Goal: Task Accomplishment & Management: Manage account settings

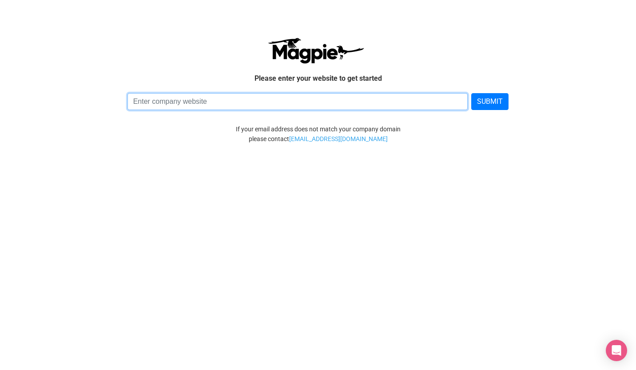
click at [202, 101] on input at bounding box center [297, 101] width 341 height 17
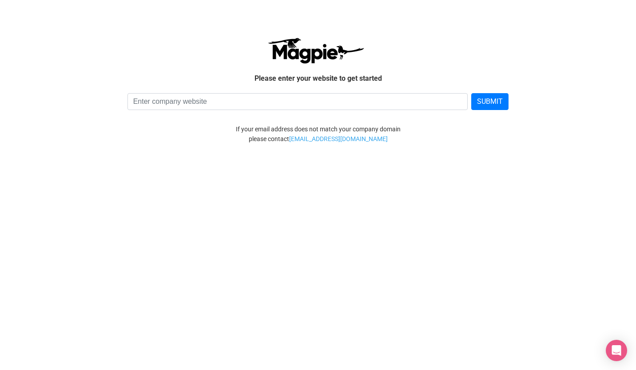
click at [505, 57] on div at bounding box center [318, 50] width 498 height 27
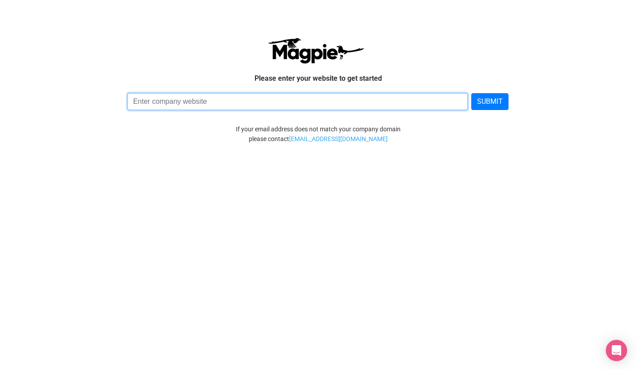
click at [301, 104] on input at bounding box center [297, 101] width 341 height 17
paste input "https://tvgtraveldeals.com/"
type input "https://tvgtraveldeals.com/"
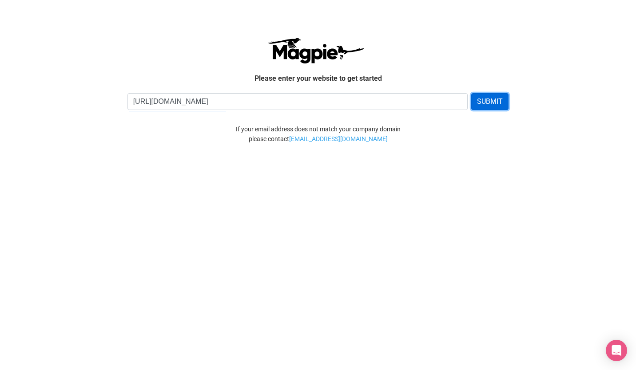
click at [494, 100] on button "SUBMIT" at bounding box center [489, 101] width 37 height 17
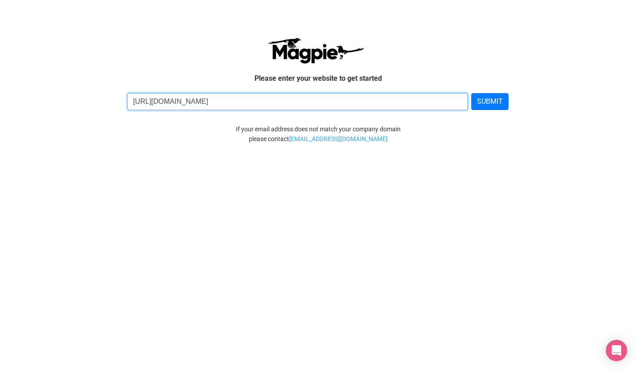
drag, startPoint x: 259, startPoint y: 109, endPoint x: 113, endPoint y: 118, distance: 146.9
click at [113, 118] on div "Please enter your website to get started https://tvgtraveldeals.com/ SUBMIT If …" at bounding box center [317, 90] width 515 height 163
paste input "https://shop.zoomiami.org/affiliate?vid=0&vs=1"
type input "https://shop.zoomiami.org/affiliate?vid=0&vs=1"
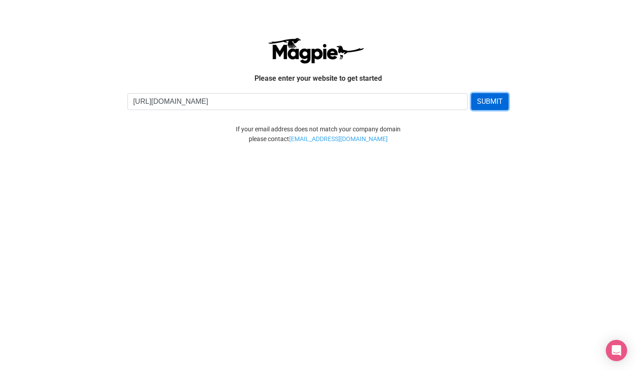
click at [497, 107] on button "SUBMIT" at bounding box center [489, 101] width 37 height 17
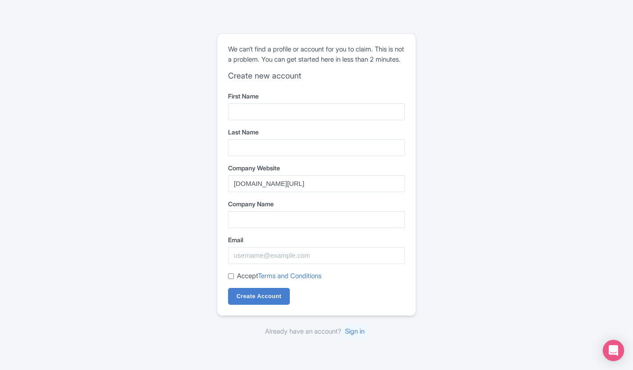
click at [294, 129] on form "First Name Last Name Company Website shop.zoomiami.org/affiliate?vid=0&vs=1 Com…" at bounding box center [316, 199] width 177 height 214
click at [290, 126] on form "First Name Last Name Company Website shop.zoomiami.org/affiliate?vid=0&vs=1 Com…" at bounding box center [316, 199] width 177 height 214
click at [285, 120] on input "First Name" at bounding box center [316, 112] width 177 height 17
click at [280, 152] on input "Last Name" at bounding box center [316, 147] width 177 height 17
click at [268, 115] on input "First Name" at bounding box center [316, 112] width 177 height 17
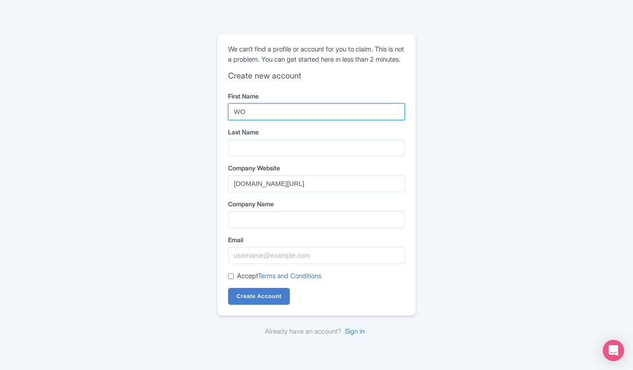
type input "W"
type input "SOORIA PRAKASH"
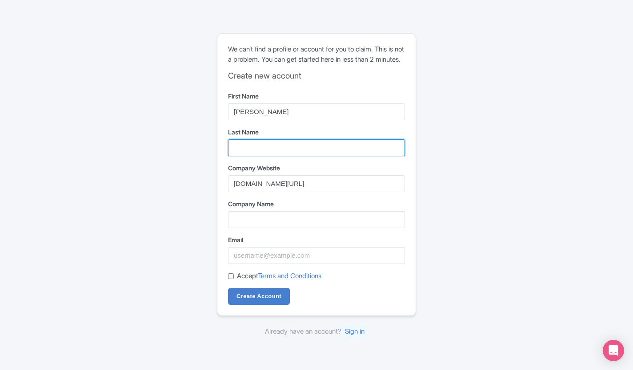
click at [243, 152] on input "Last Name" at bounding box center [316, 147] width 177 height 17
type input "SUNDER"
click at [451, 231] on div "Error The company has not registered on Magpie yet. Please create a new account…" at bounding box center [316, 185] width 569 height 311
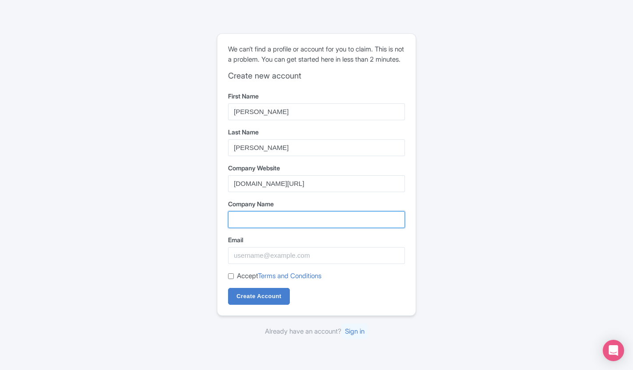
click at [301, 228] on input "Company Name" at bounding box center [316, 219] width 177 height 17
type input "Tvg Travel"
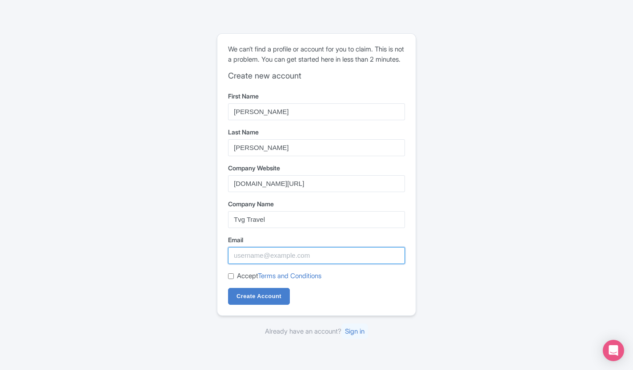
click at [263, 264] on input "Email" at bounding box center [316, 255] width 177 height 17
click at [207, 257] on div "Error The company has not registered on Magpie yet. Please create a new account…" at bounding box center [316, 185] width 569 height 311
click at [281, 264] on input "Email" at bounding box center [316, 255] width 177 height 17
type input "info@tvgtourism.com"
click at [231, 279] on input "Accept Terms and Conditions" at bounding box center [231, 277] width 6 height 6
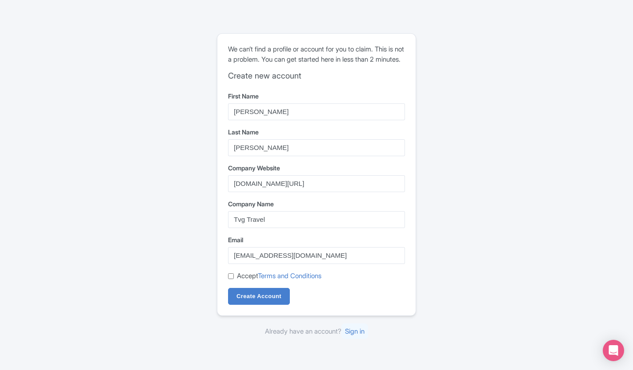
checkbox input "true"
click at [261, 303] on input "Create Account" at bounding box center [259, 296] width 62 height 17
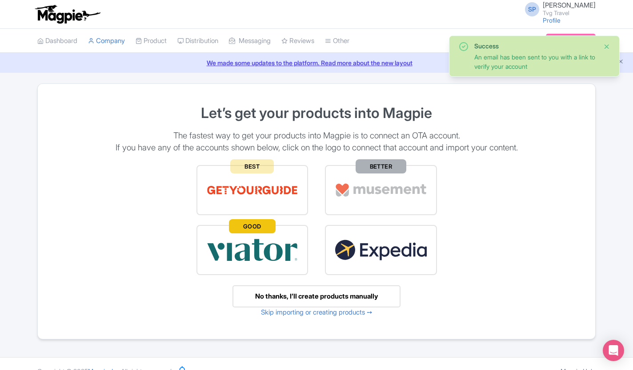
click at [609, 41] on button "Close" at bounding box center [606, 46] width 7 height 11
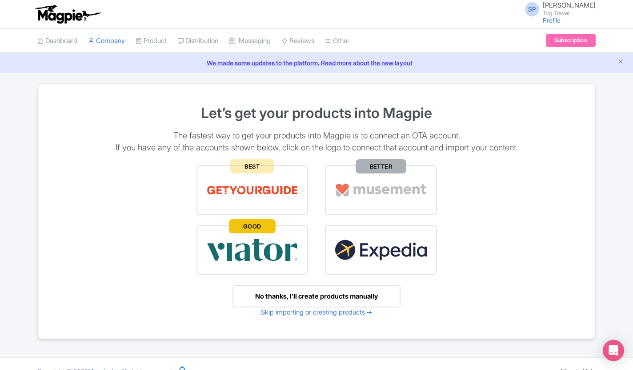
click at [348, 295] on div "No thanks, I’ll create products manually" at bounding box center [316, 297] width 168 height 23
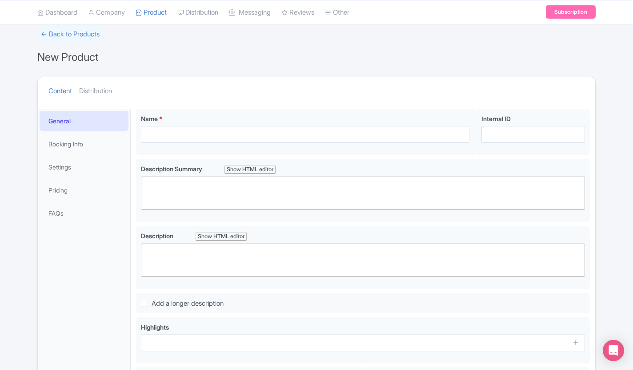
scroll to position [57, 0]
click at [56, 190] on link "Pricing" at bounding box center [84, 191] width 89 height 20
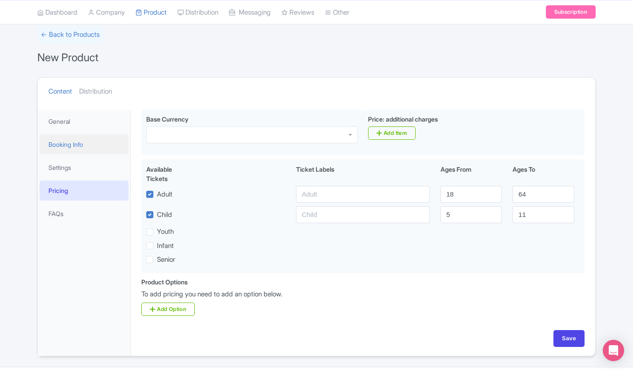
click at [64, 138] on link "Booking Info" at bounding box center [84, 145] width 89 height 20
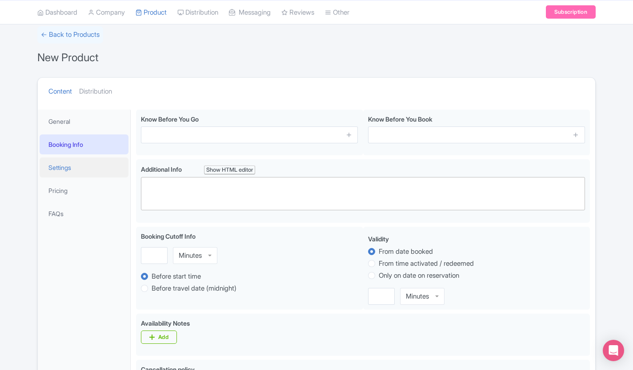
click at [67, 166] on link "Settings" at bounding box center [84, 168] width 89 height 20
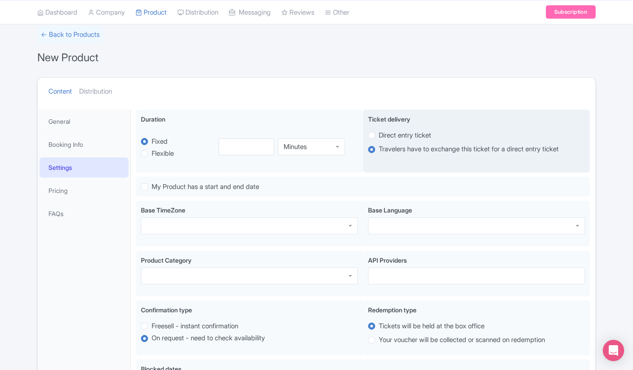
click at [372, 131] on label "Direct entry ticket" at bounding box center [476, 135] width 217 height 10
click at [378, 131] on input "Direct entry ticket" at bounding box center [382, 134] width 9 height 9
radio input "true"
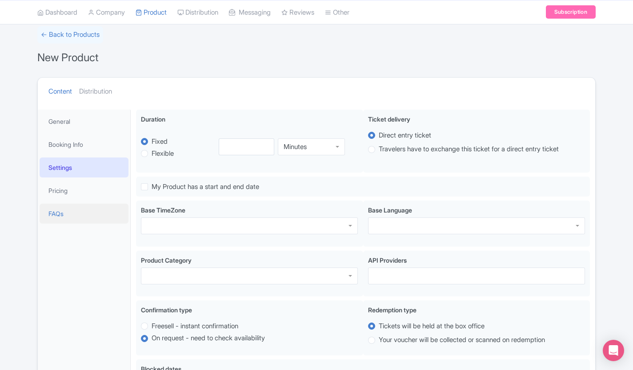
click at [55, 210] on link "FAQs" at bounding box center [84, 214] width 89 height 20
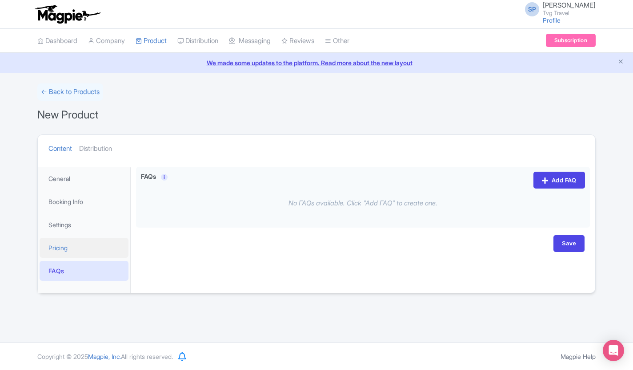
click at [53, 250] on link "Pricing" at bounding box center [84, 248] width 89 height 20
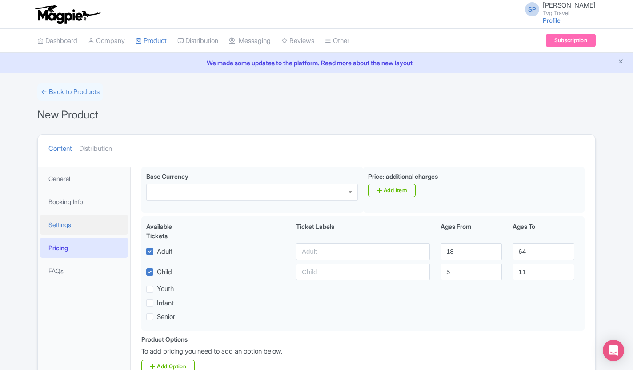
click at [61, 223] on link "Settings" at bounding box center [84, 225] width 89 height 20
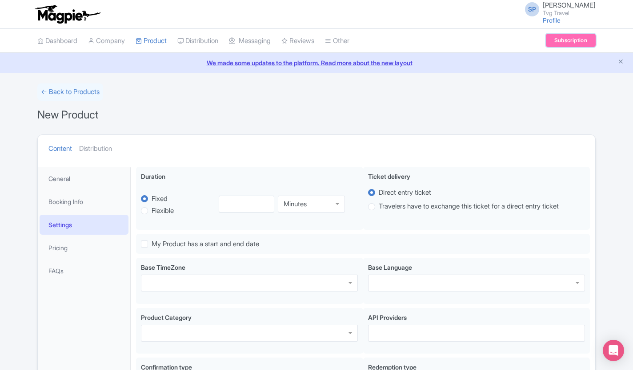
click at [559, 37] on link "Subscription" at bounding box center [571, 40] width 50 height 13
click at [577, 35] on link "Subscription" at bounding box center [571, 40] width 50 height 13
click at [70, 19] on img at bounding box center [67, 14] width 69 height 20
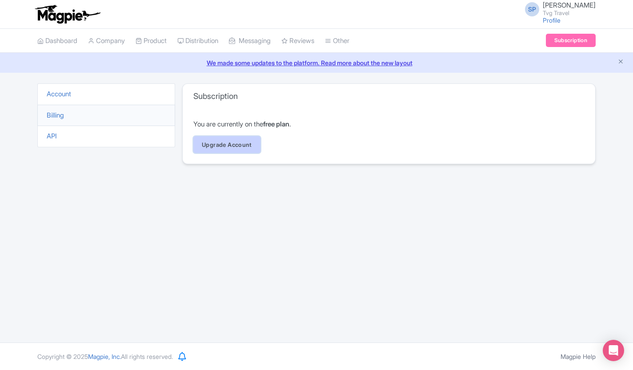
click at [240, 150] on link "Upgrade Account" at bounding box center [226, 144] width 67 height 17
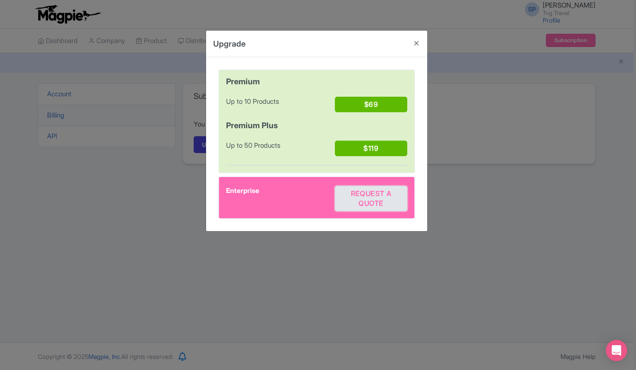
click at [373, 196] on span "Request a quote" at bounding box center [371, 198] width 40 height 18
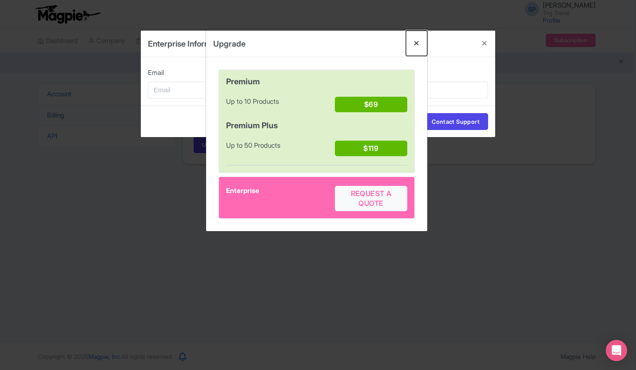
click at [414, 43] on button "Close" at bounding box center [416, 43] width 21 height 25
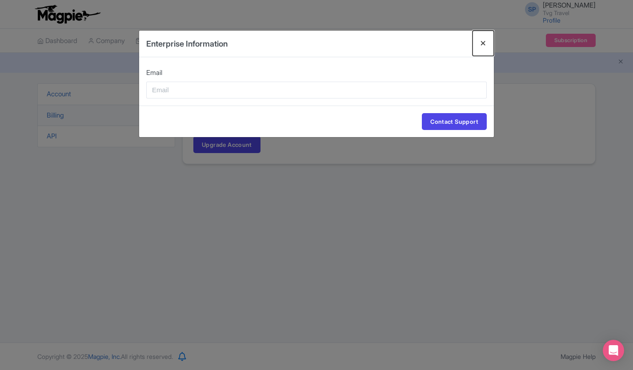
click at [478, 44] on button "Close" at bounding box center [482, 43] width 21 height 25
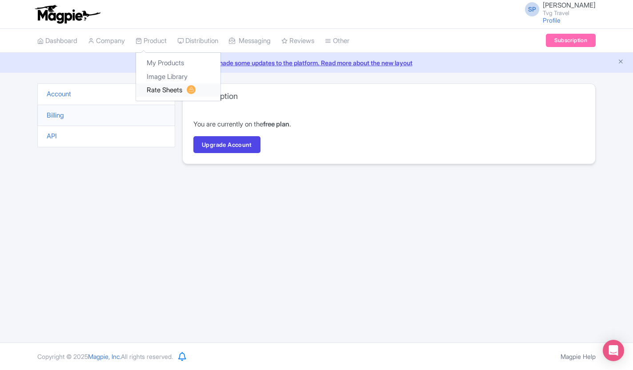
click at [167, 84] on link "Rate Sheets" at bounding box center [178, 91] width 84 height 14
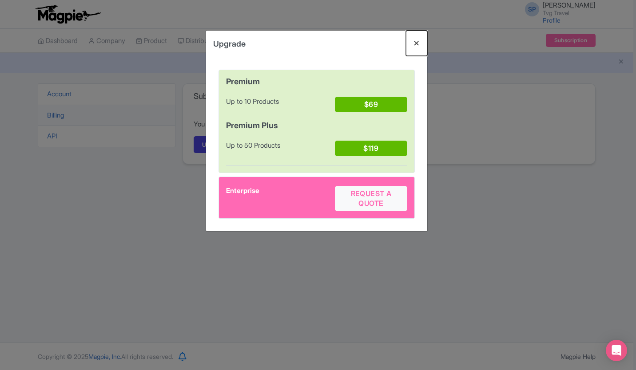
click at [414, 42] on button "Close" at bounding box center [416, 43] width 21 height 25
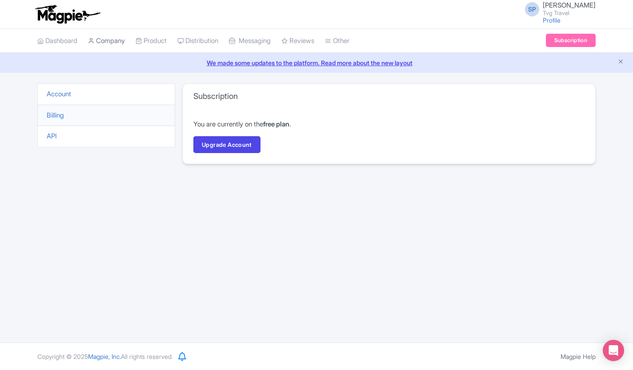
click at [104, 38] on link "Company" at bounding box center [106, 41] width 37 height 24
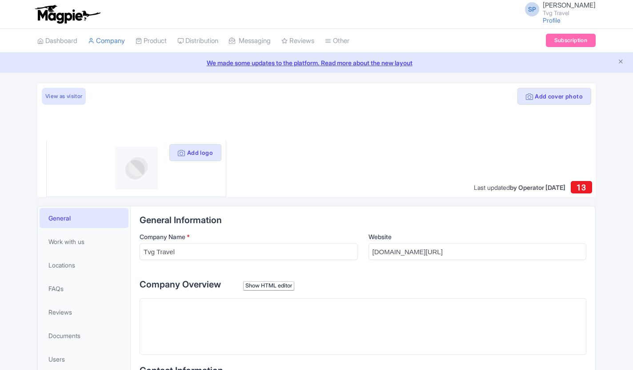
click at [104, 38] on link "Company" at bounding box center [106, 41] width 37 height 24
click at [581, 250] on input "[DOMAIN_NAME][URL]" at bounding box center [477, 251] width 218 height 17
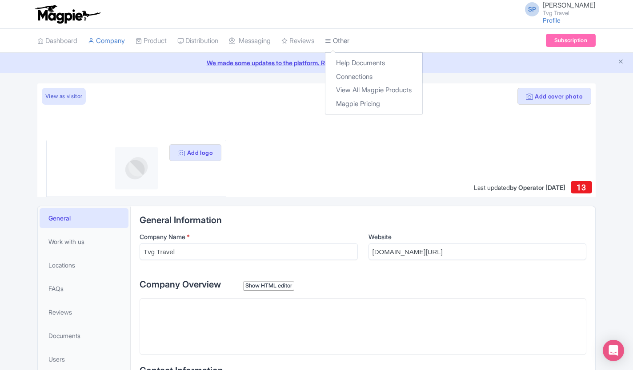
click at [349, 34] on link "Other" at bounding box center [337, 41] width 24 height 24
click at [366, 66] on link "Help Documents" at bounding box center [373, 63] width 97 height 14
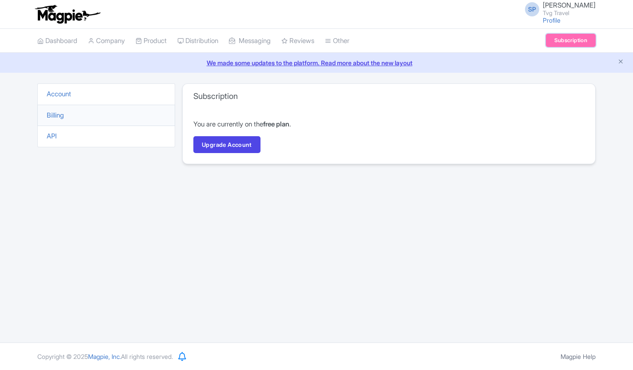
click at [561, 40] on link "Subscription" at bounding box center [571, 40] width 50 height 13
click at [63, 94] on link "Account" at bounding box center [59, 94] width 24 height 8
click at [105, 43] on link "Company" at bounding box center [106, 41] width 37 height 24
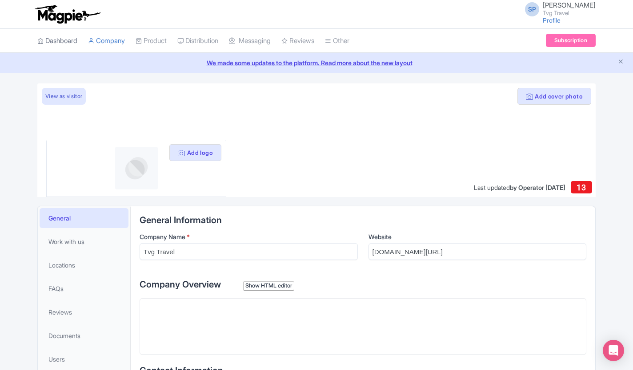
click at [57, 35] on link "Dashboard" at bounding box center [57, 41] width 40 height 24
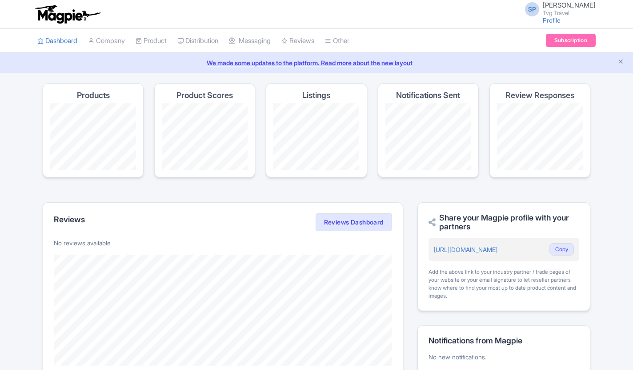
click at [53, 38] on link "Dashboard" at bounding box center [57, 41] width 40 height 24
click at [566, 40] on link "Subscription" at bounding box center [571, 40] width 50 height 13
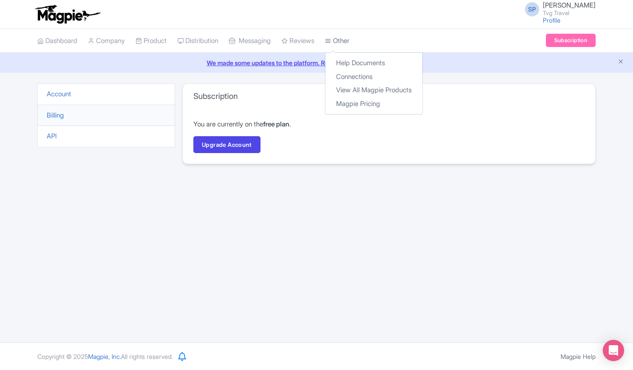
click at [344, 44] on link "Other" at bounding box center [337, 41] width 24 height 24
click at [363, 63] on link "Help Documents" at bounding box center [373, 63] width 97 height 14
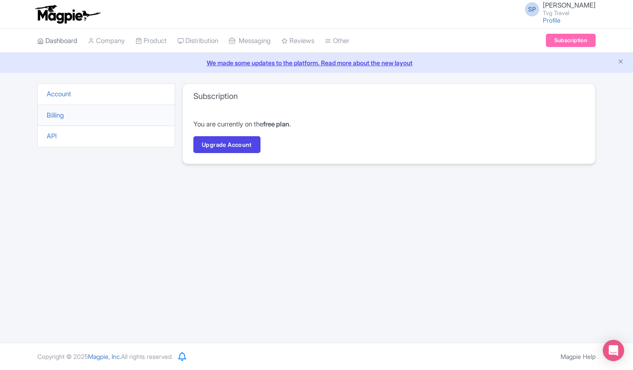
click at [56, 41] on link "Dashboard" at bounding box center [57, 41] width 40 height 24
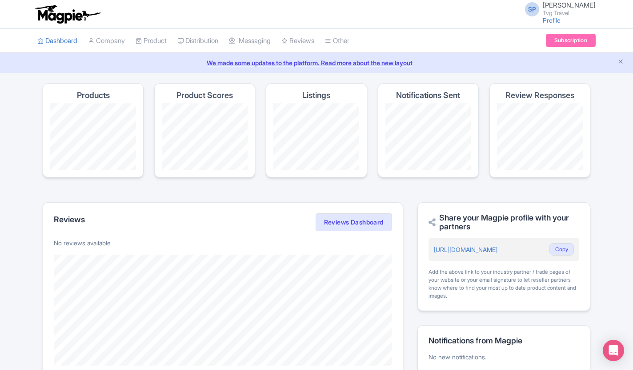
scroll to position [143, 0]
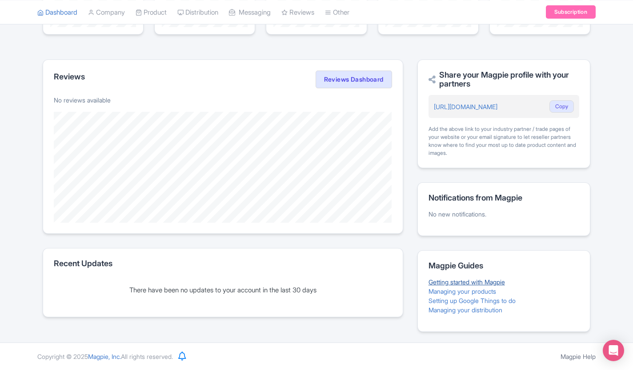
click at [478, 283] on link "Getting started with Magpie" at bounding box center [466, 283] width 76 height 8
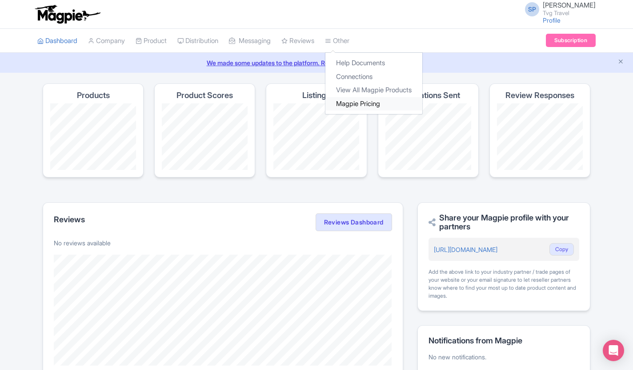
click at [368, 103] on link "Magpie Pricing" at bounding box center [373, 104] width 97 height 14
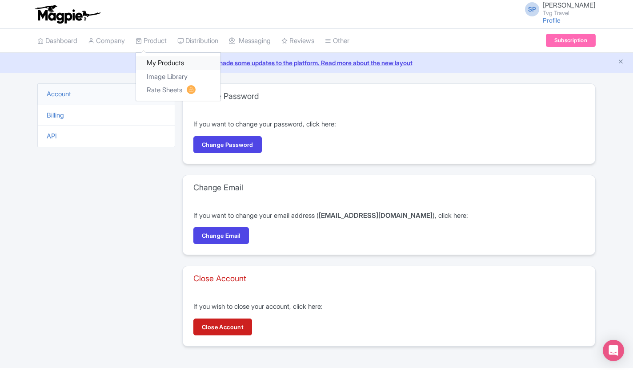
click at [165, 68] on link "My Products" at bounding box center [178, 63] width 84 height 14
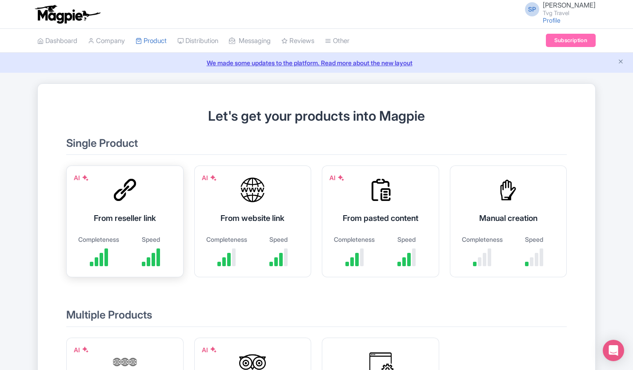
click at [142, 229] on div "AI From reseller link Completeness Speed" at bounding box center [124, 222] width 117 height 112
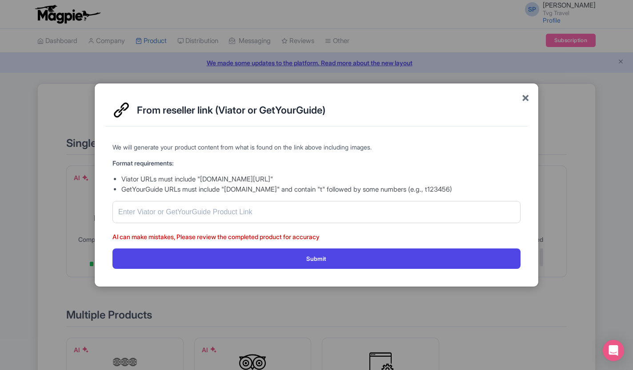
click at [523, 99] on span "×" at bounding box center [525, 97] width 8 height 19
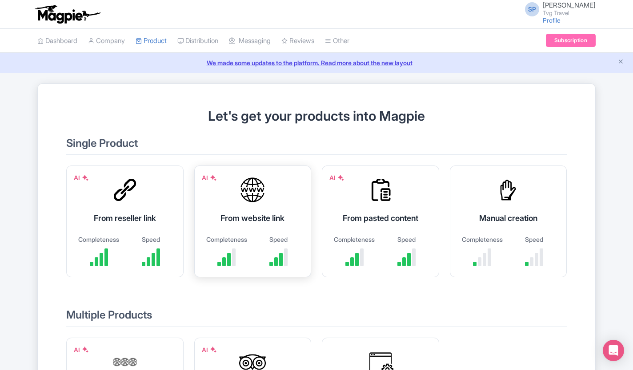
click at [261, 214] on div "From website link" at bounding box center [252, 218] width 95 height 12
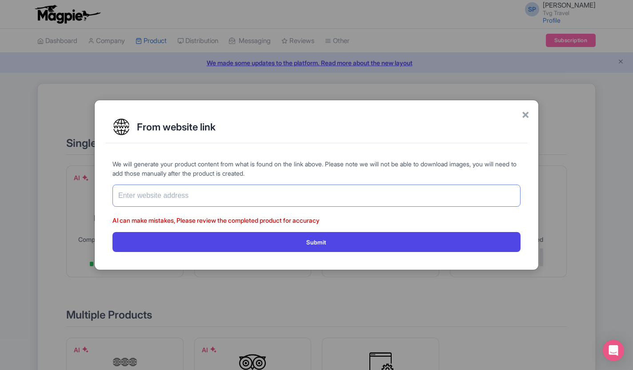
click at [179, 193] on input "text" at bounding box center [316, 196] width 408 height 22
paste input "https://shop.zoomiami.org/affiliate?vid=0&vs=1"
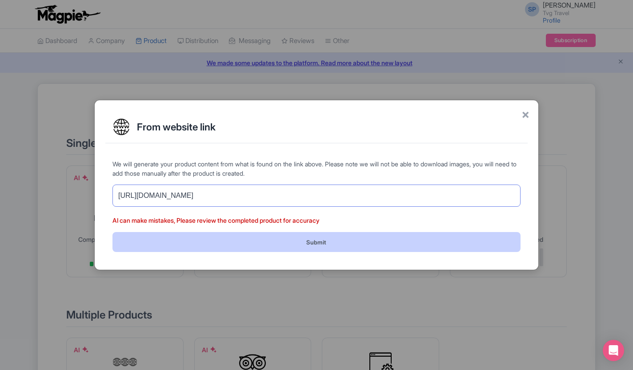
type input "https://shop.zoomiami.org/affiliate?vid=0&vs=1"
click at [270, 237] on button "Submit" at bounding box center [316, 242] width 408 height 20
click at [333, 244] on button "Submit" at bounding box center [316, 242] width 408 height 20
click at [326, 239] on button "Submit" at bounding box center [316, 242] width 408 height 20
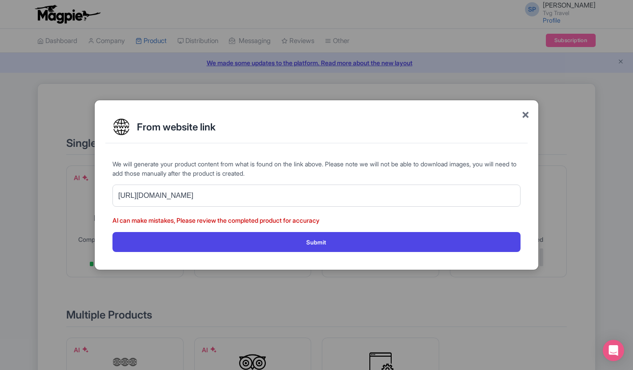
click at [526, 117] on span "×" at bounding box center [525, 114] width 8 height 19
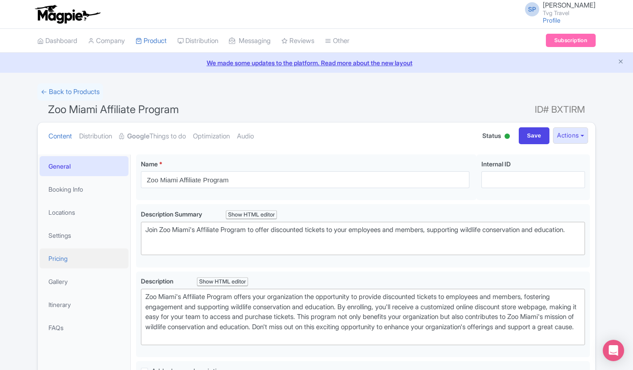
click at [62, 256] on link "Pricing" at bounding box center [84, 259] width 89 height 20
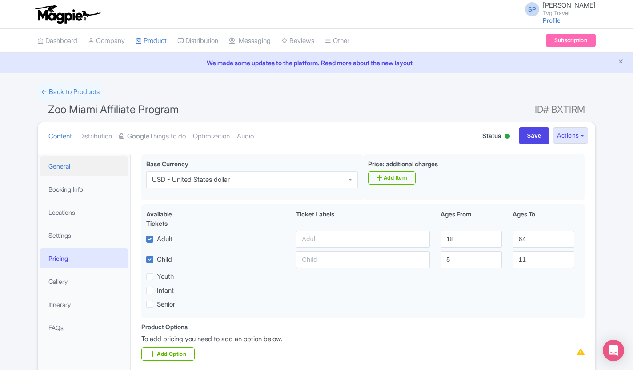
click at [59, 171] on link "General" at bounding box center [84, 166] width 89 height 20
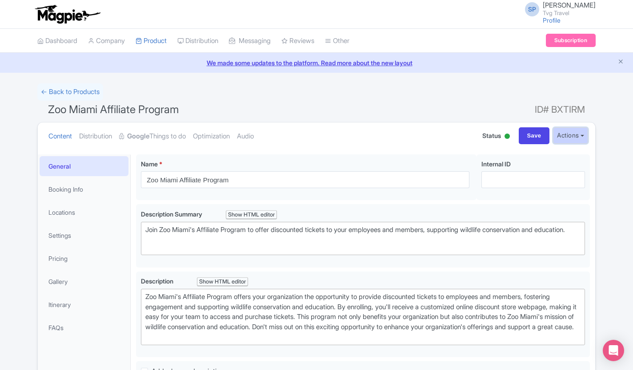
click at [576, 137] on button "Actions" at bounding box center [570, 135] width 35 height 16
click at [56, 90] on link "← Back to Products" at bounding box center [70, 92] width 66 height 17
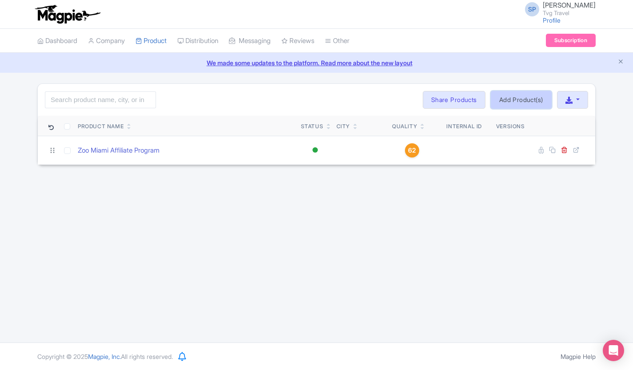
click at [510, 100] on link "Add Product(s)" at bounding box center [520, 100] width 61 height 18
